Goal: Information Seeking & Learning: Find specific fact

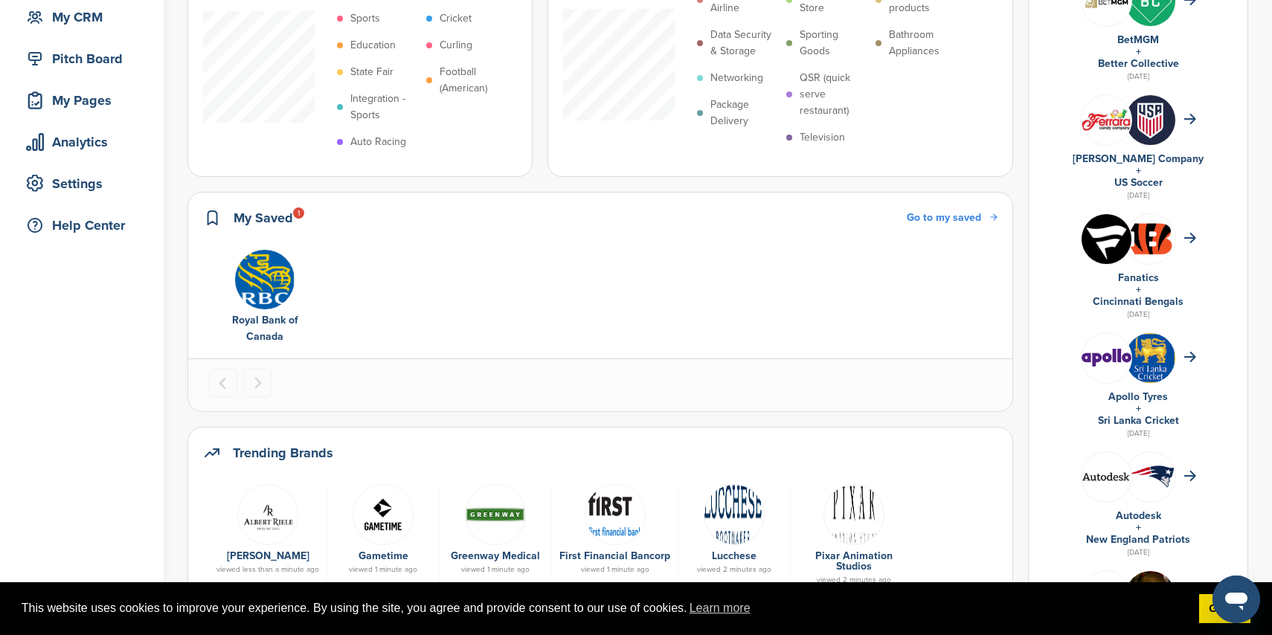
scroll to position [196, 0]
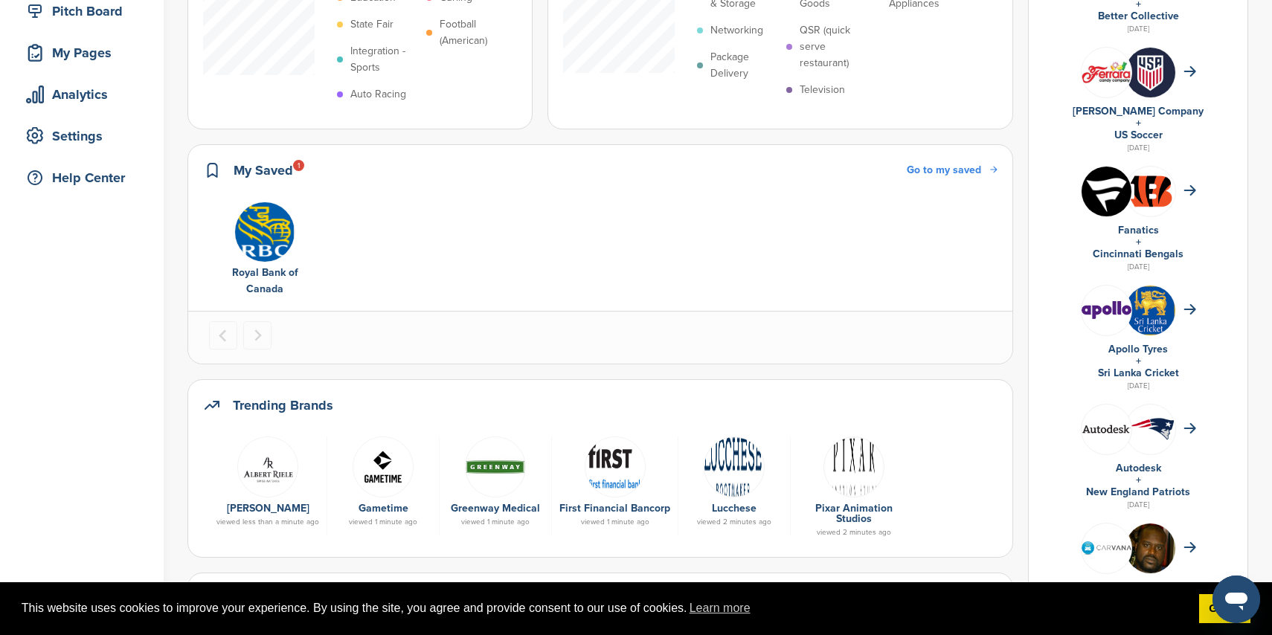
click at [266, 246] on img "1 of 1" at bounding box center [264, 232] width 61 height 61
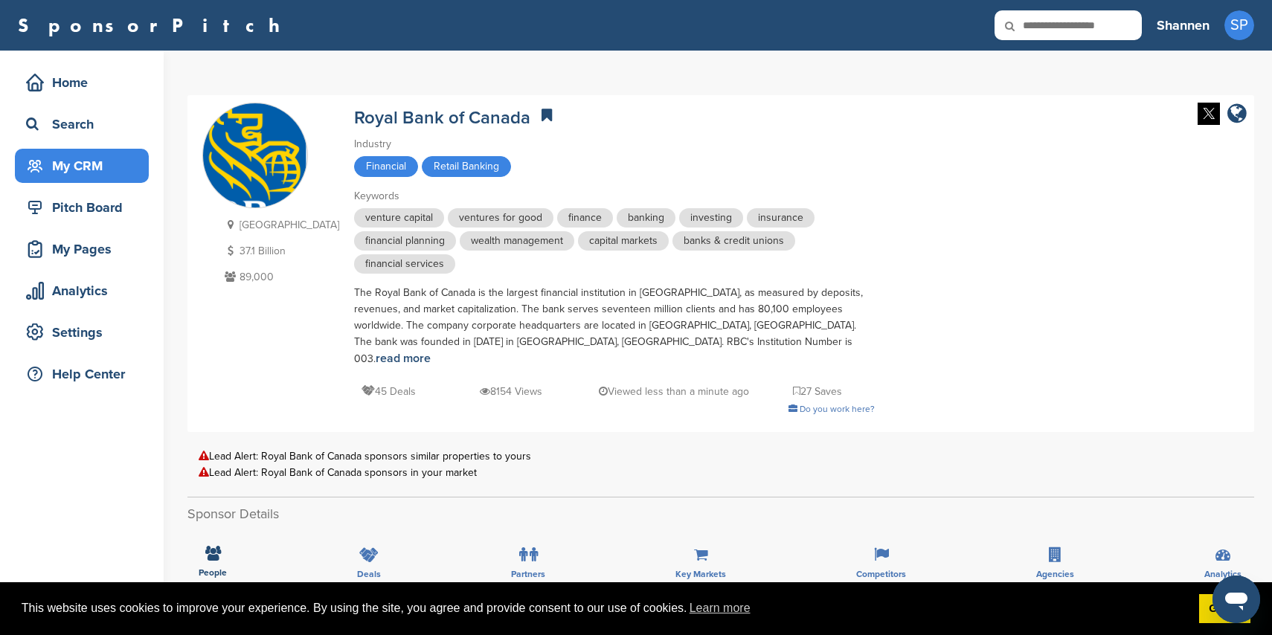
click at [83, 162] on div "My CRM" at bounding box center [85, 166] width 126 height 27
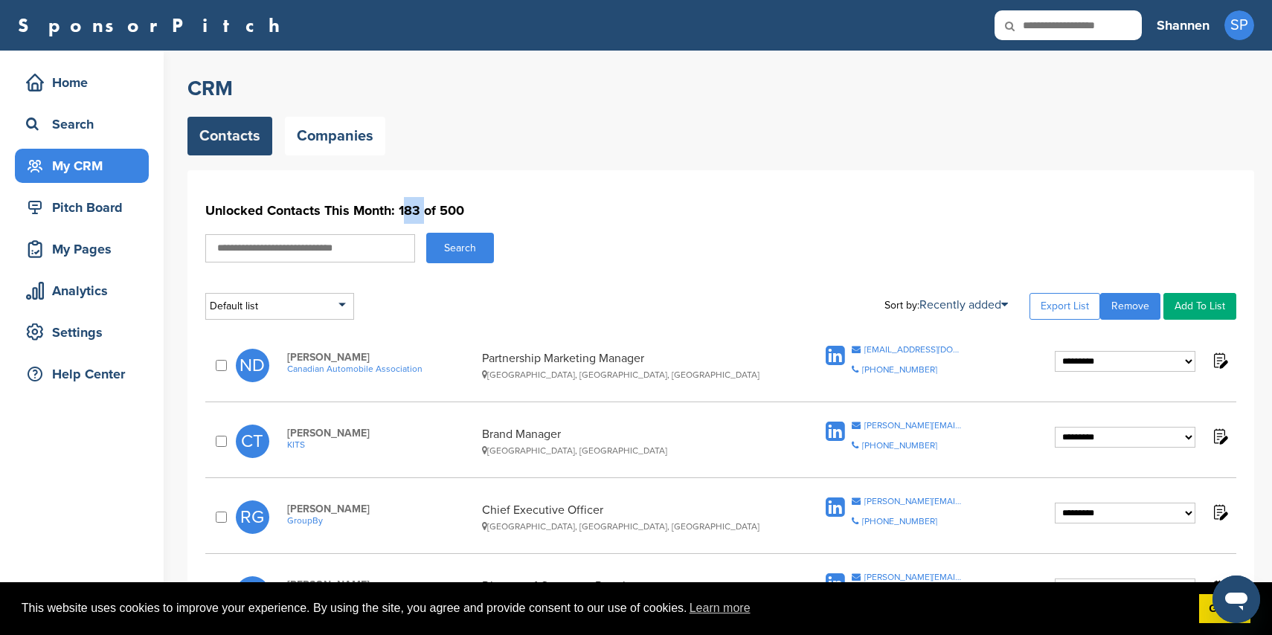
drag, startPoint x: 397, startPoint y: 210, endPoint x: 417, endPoint y: 211, distance: 20.1
click at [417, 211] on h1 "Unlocked Contacts This Month: 183 of 500" at bounding box center [720, 210] width 1031 height 27
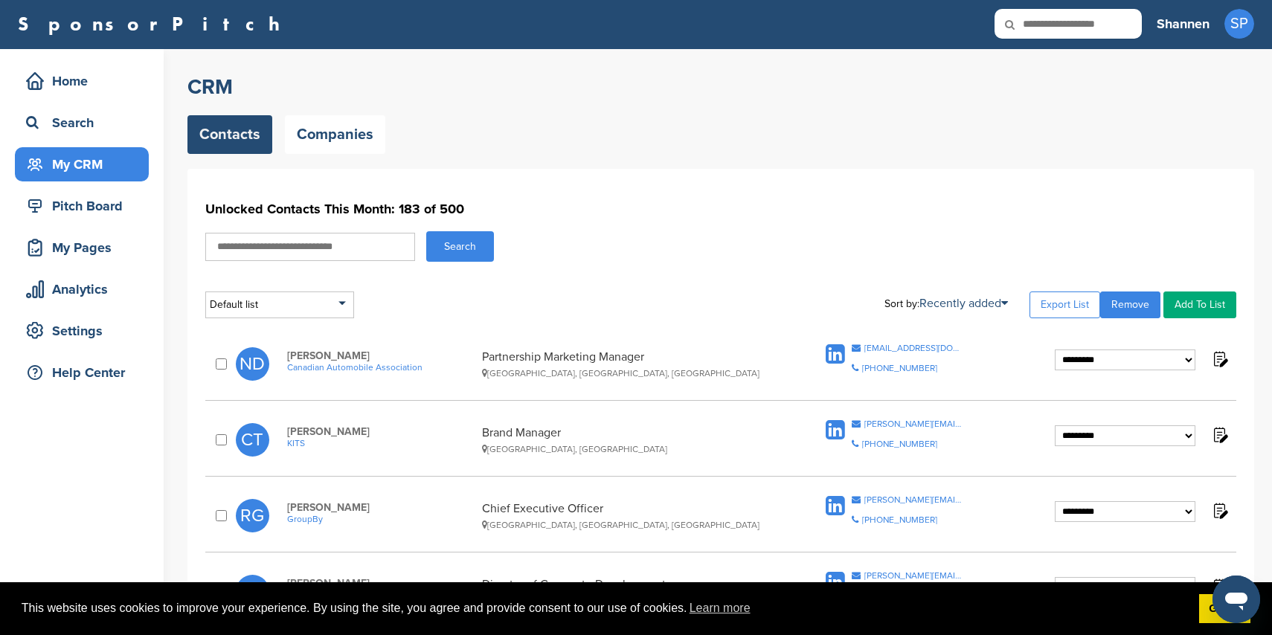
click at [515, 296] on div "Default list Default List Sort by: Recently added Last Viewed Company Name Stag…" at bounding box center [720, 305] width 1031 height 27
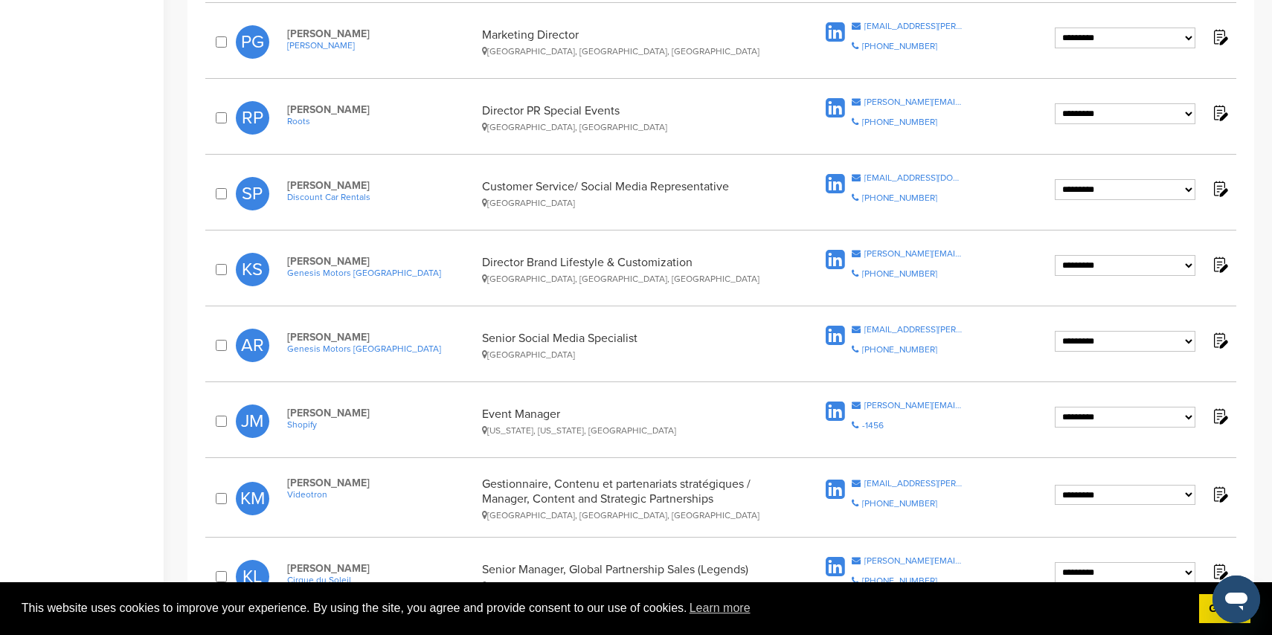
scroll to position [0, 0]
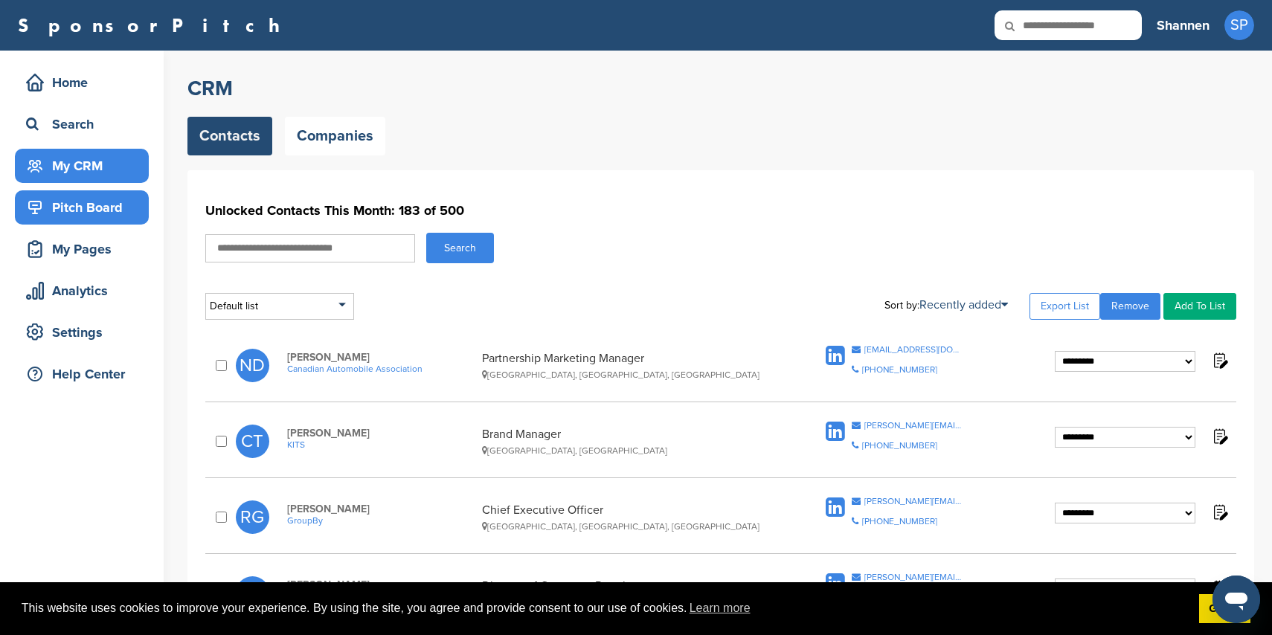
click at [110, 206] on div "Pitch Board" at bounding box center [85, 207] width 126 height 27
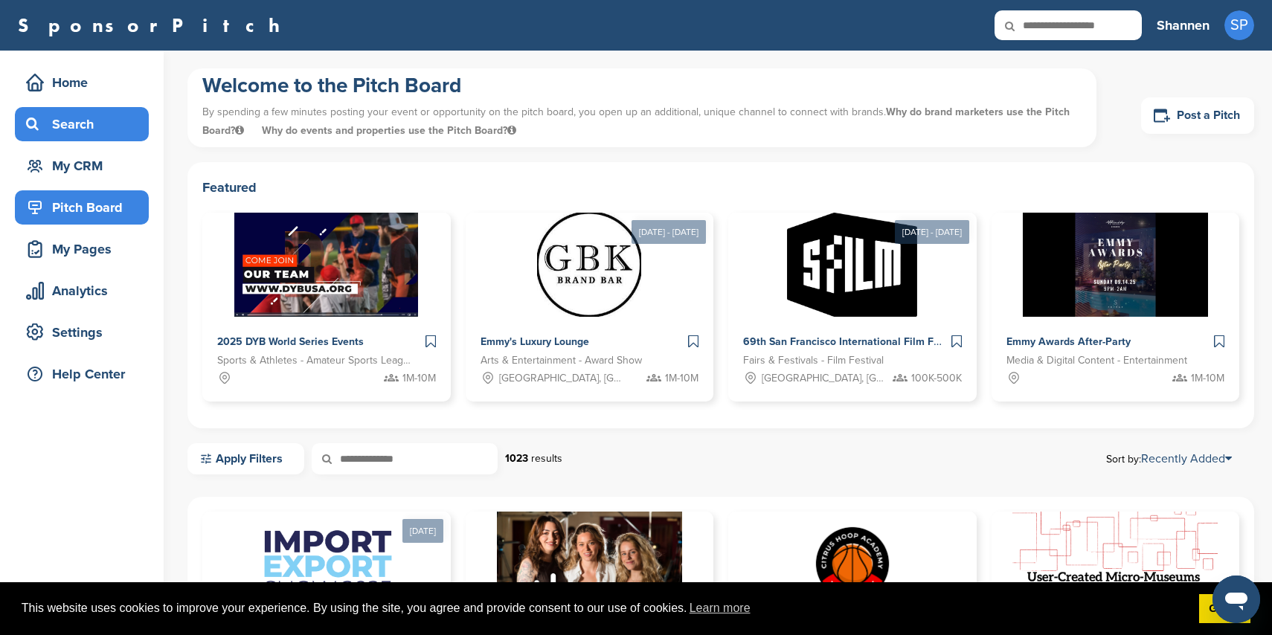
click at [116, 116] on div "Search" at bounding box center [85, 124] width 126 height 27
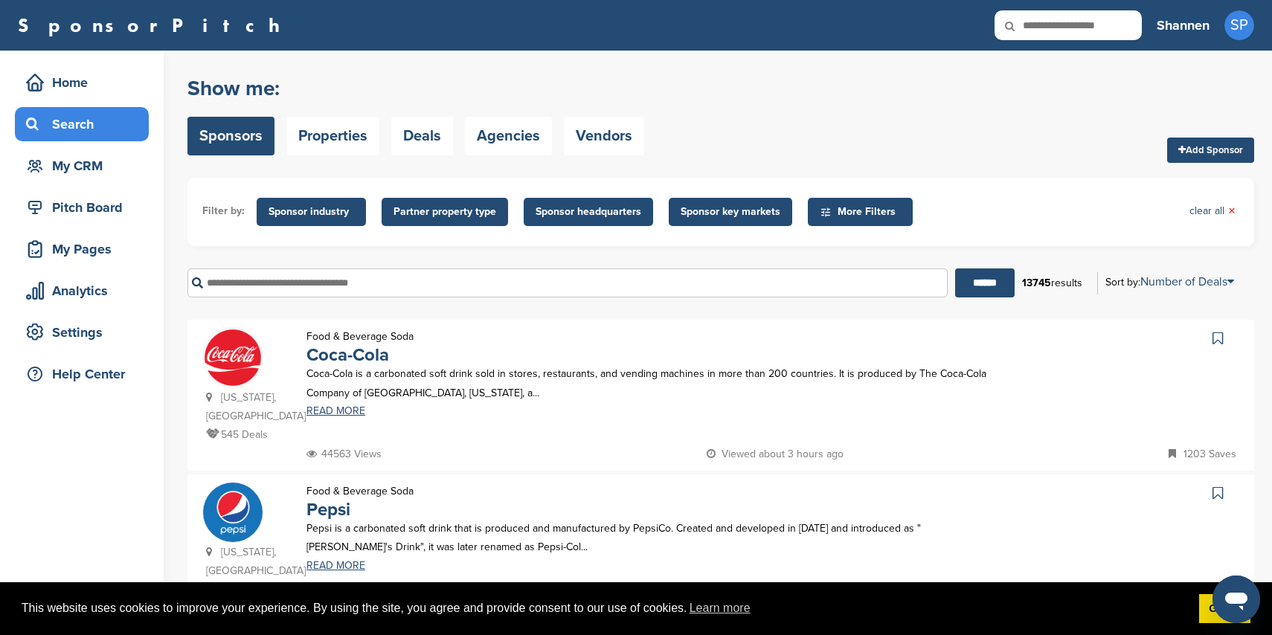
click at [705, 215] on span "Sponsor key markets" at bounding box center [731, 212] width 100 height 16
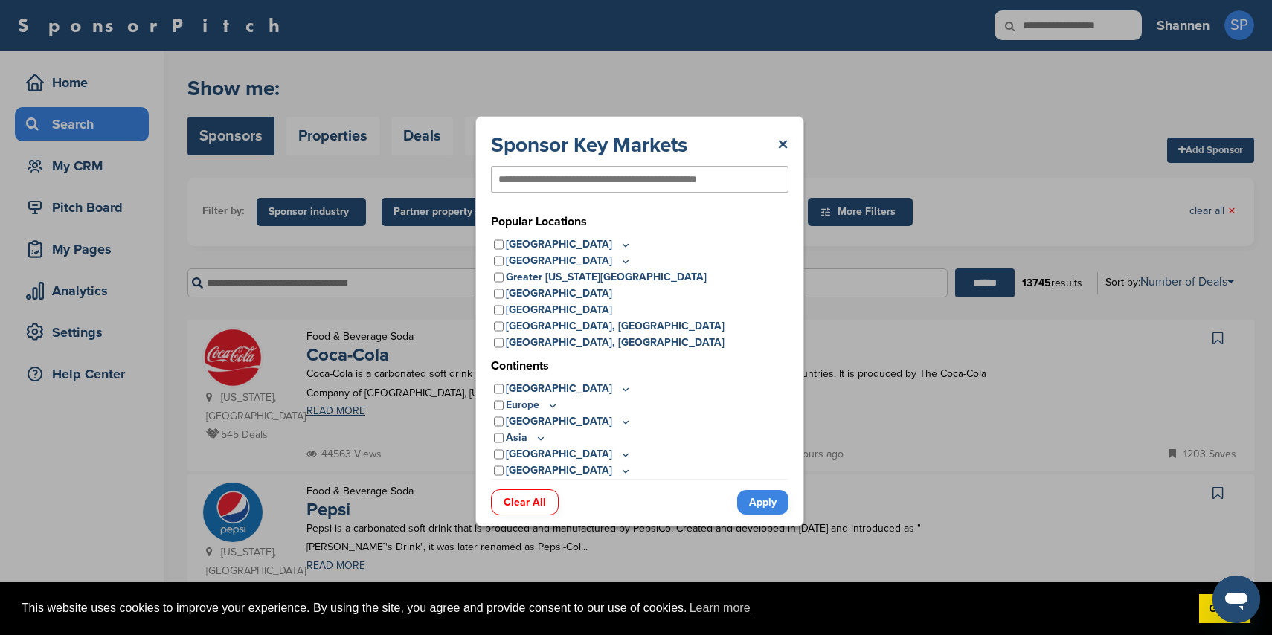
click at [609, 176] on input "text" at bounding box center [616, 179] width 234 height 13
type input "********"
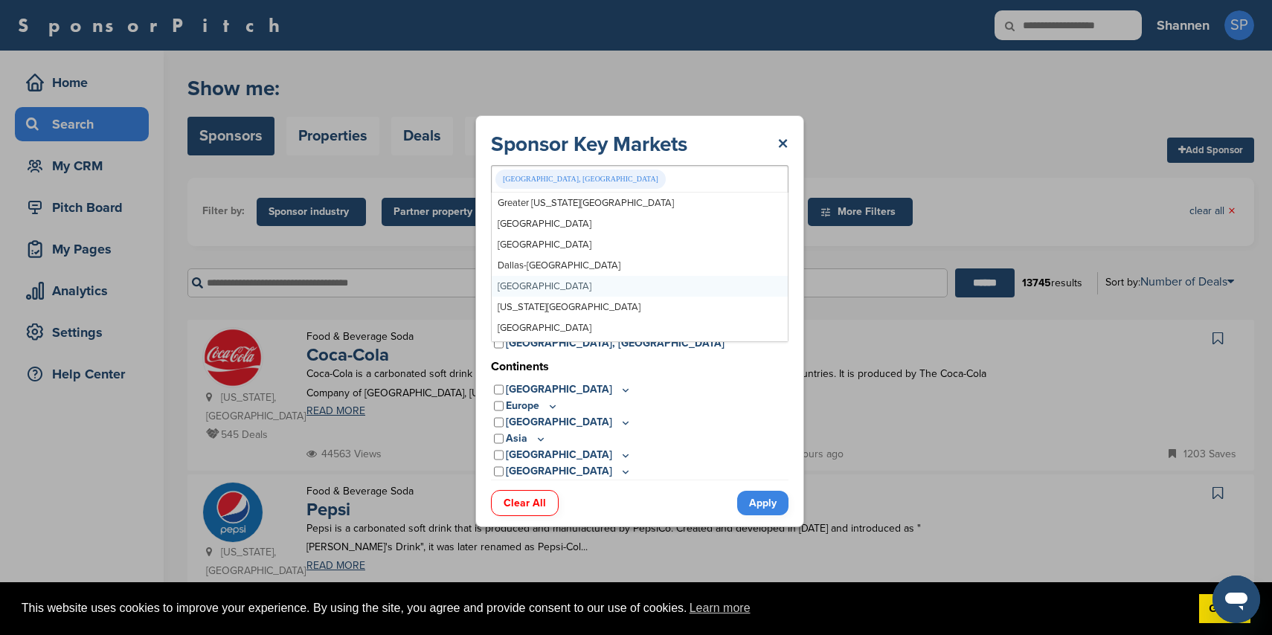
click at [770, 499] on link "Apply" at bounding box center [762, 503] width 51 height 25
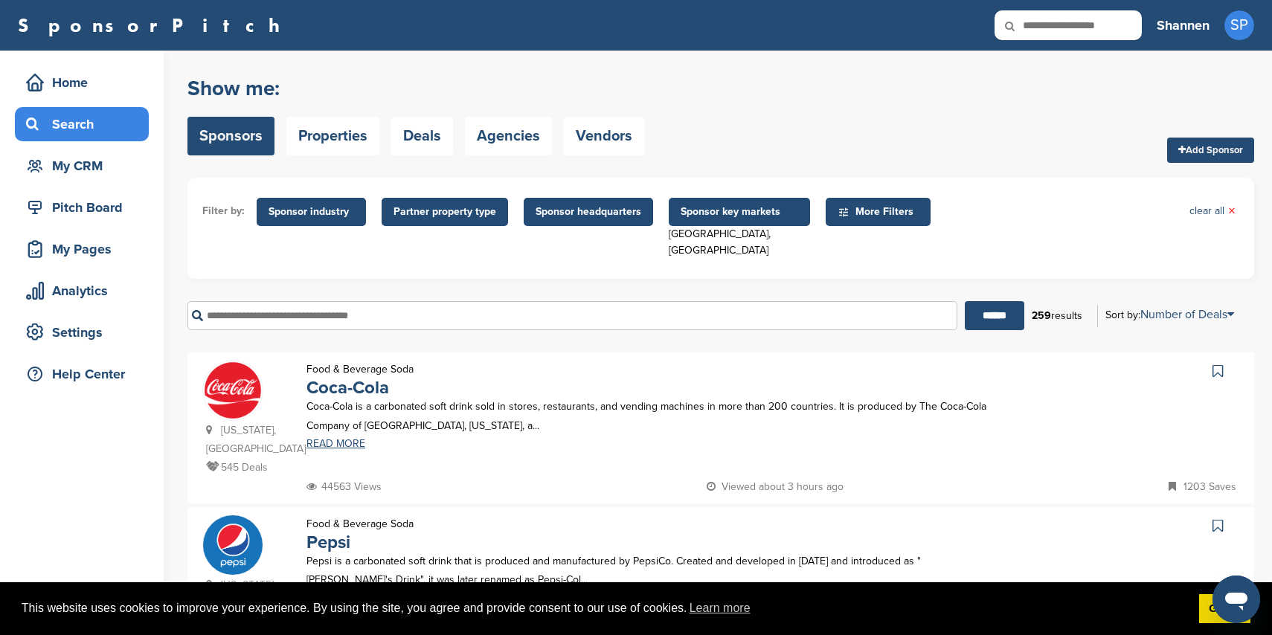
scroll to position [51, 0]
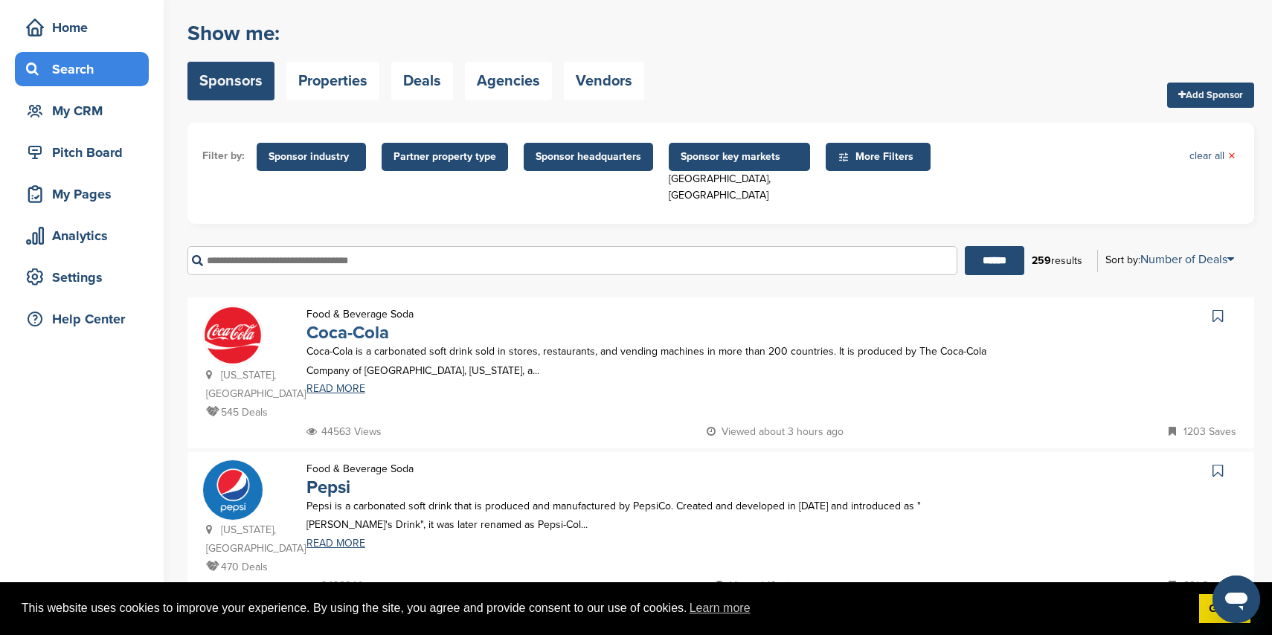
click at [385, 324] on div "Food & Beverage Soda Coca-Cola Coca-Cola is a carbonated soft drink sold in sto…" at bounding box center [647, 364] width 711 height 118
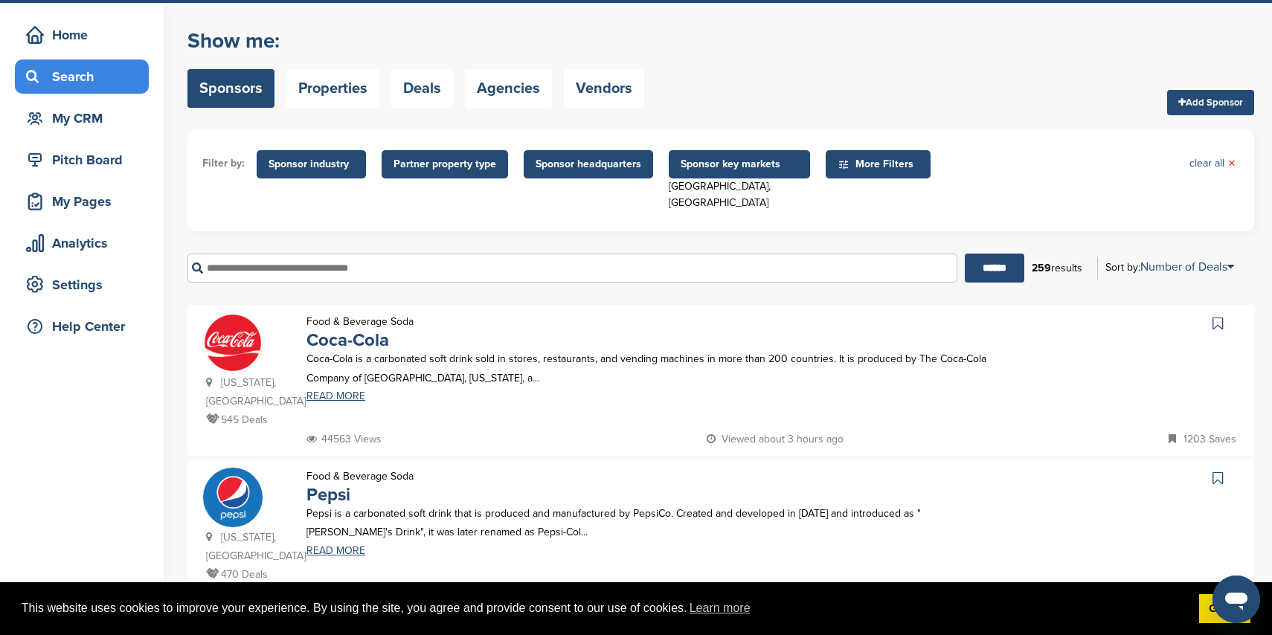
scroll to position [45, 0]
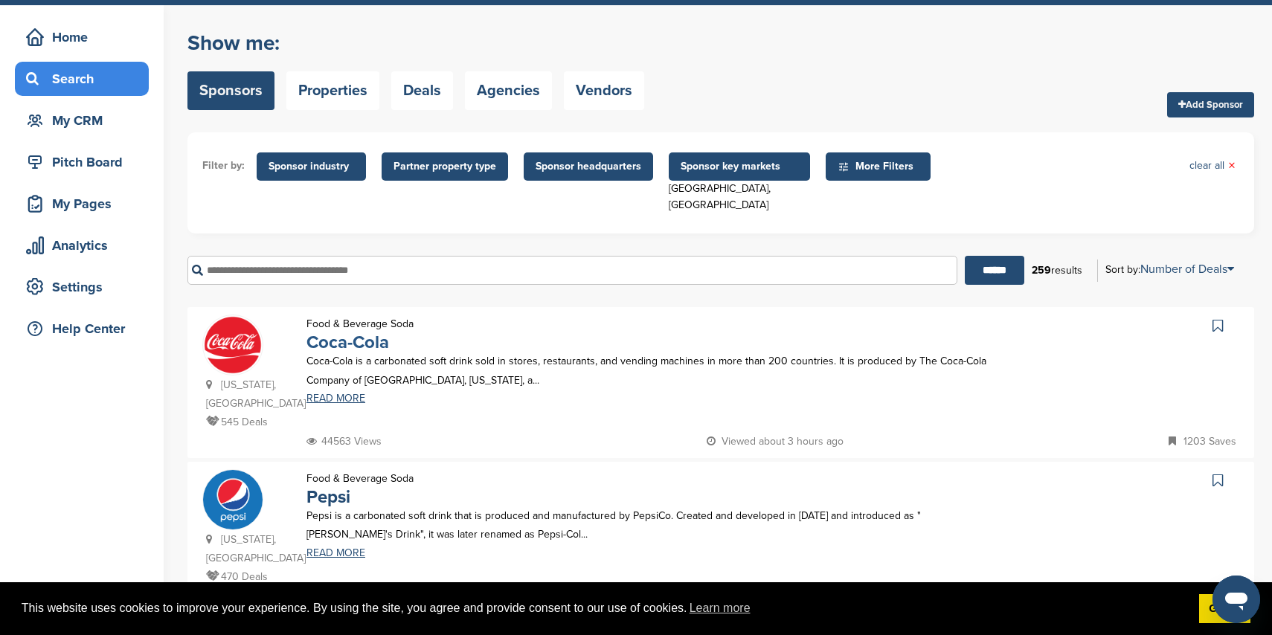
click at [385, 332] on link "Coca-Cola" at bounding box center [348, 343] width 83 height 22
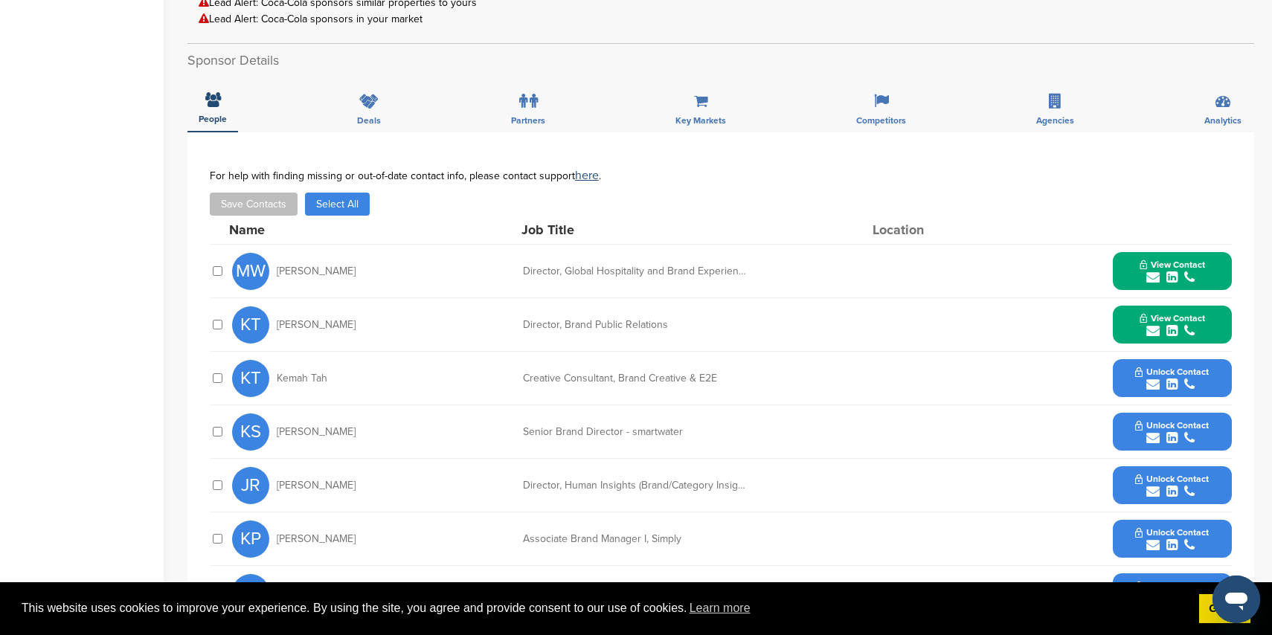
scroll to position [446, 0]
